Goal: Task Accomplishment & Management: Complete application form

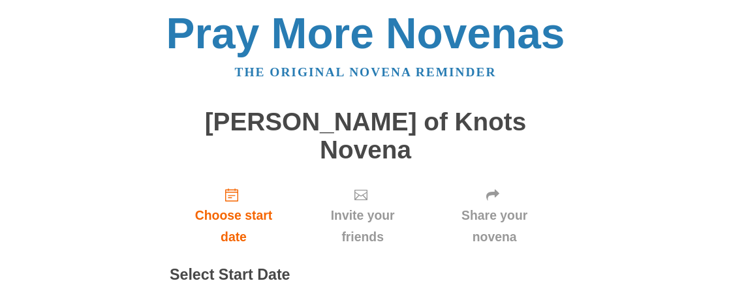
scroll to position [102, 0]
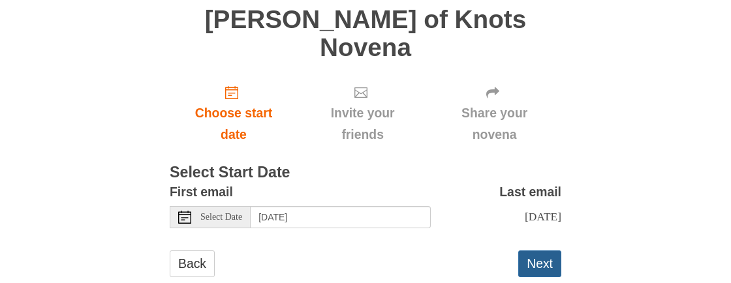
click at [534, 251] on button "Next" at bounding box center [539, 264] width 43 height 27
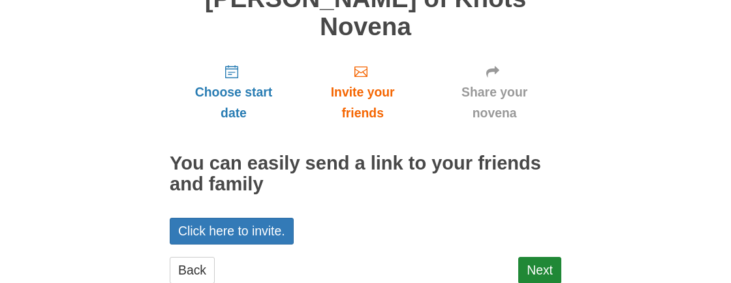
scroll to position [277, 0]
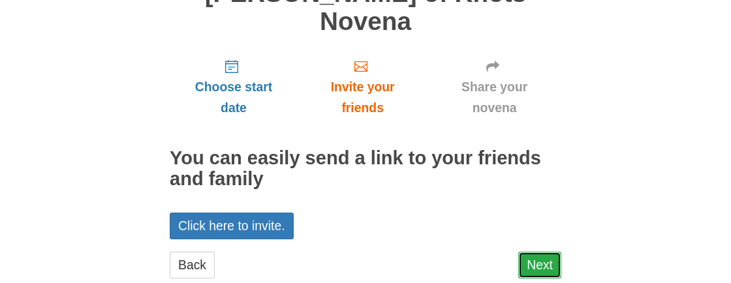
click at [531, 252] on link "Next" at bounding box center [539, 265] width 43 height 27
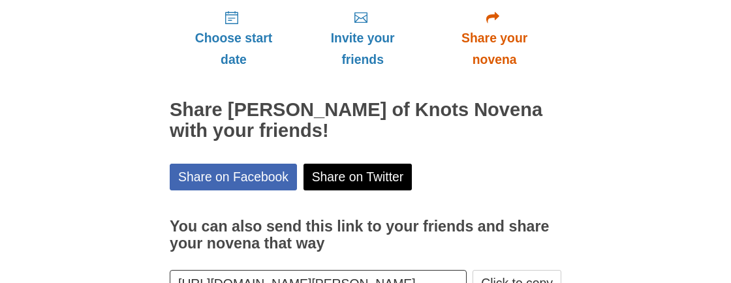
scroll to position [236, 0]
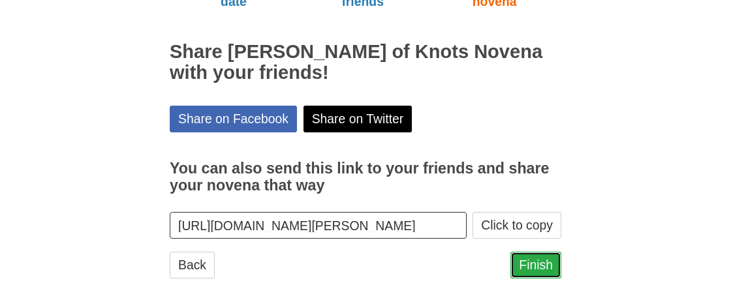
click at [542, 252] on link "Finish" at bounding box center [535, 265] width 51 height 27
